Goal: Obtain resource: Download file/media

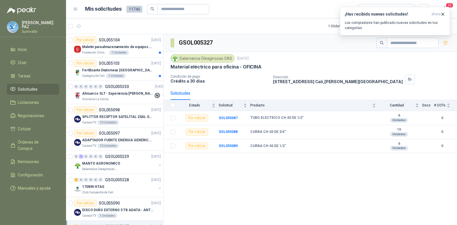
scroll to position [115, 0]
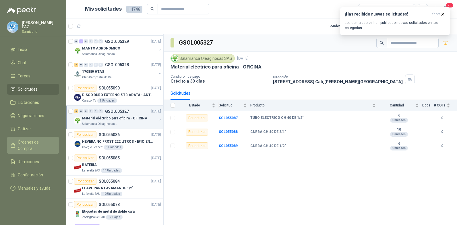
click at [45, 141] on span "Órdenes de Compra" at bounding box center [36, 145] width 36 height 13
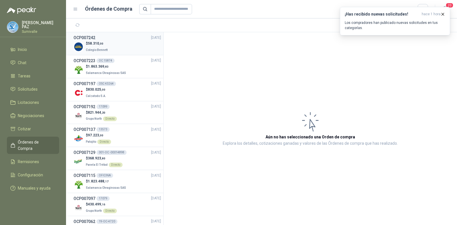
click at [119, 45] on div "$ 58.310 ,00 Colegio [PERSON_NAME]" at bounding box center [118, 47] width 88 height 12
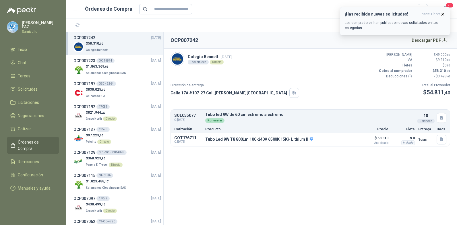
click at [443, 13] on icon "button" at bounding box center [443, 14] width 5 height 5
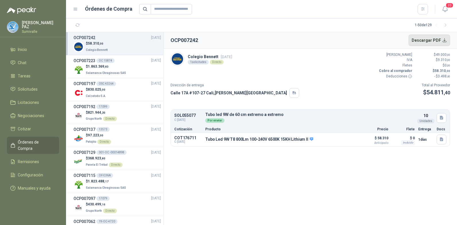
click at [432, 40] on button "Descargar PDF" at bounding box center [430, 39] width 42 height 11
click at [31, 158] on span "Remisiones" at bounding box center [28, 161] width 21 height 6
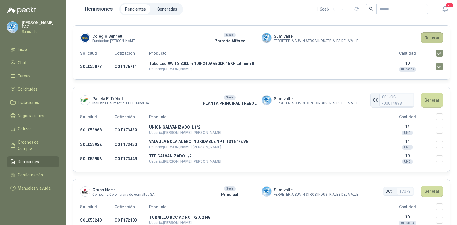
click at [431, 37] on button "Generar" at bounding box center [432, 37] width 22 height 11
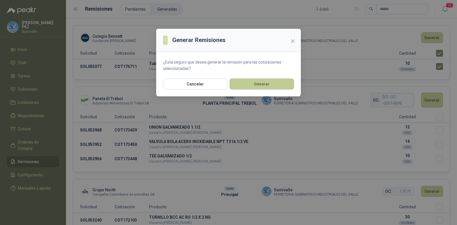
click at [255, 82] on button "Generar" at bounding box center [262, 83] width 64 height 11
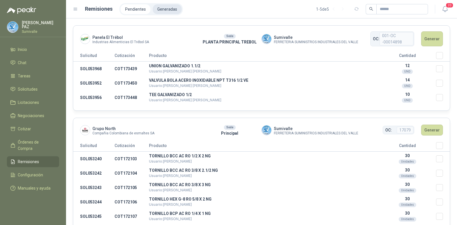
click at [161, 11] on li "Generadas" at bounding box center [167, 9] width 29 height 10
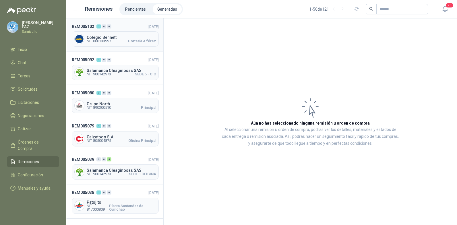
click at [122, 37] on span "Colegio Bennett" at bounding box center [122, 37] width 70 height 4
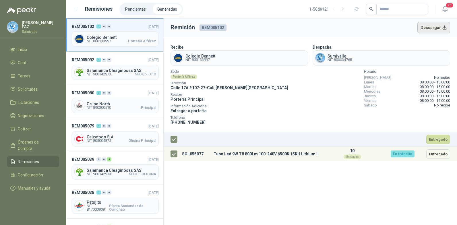
click at [436, 27] on button "Descargar" at bounding box center [434, 27] width 33 height 11
